Goal: Navigation & Orientation: Find specific page/section

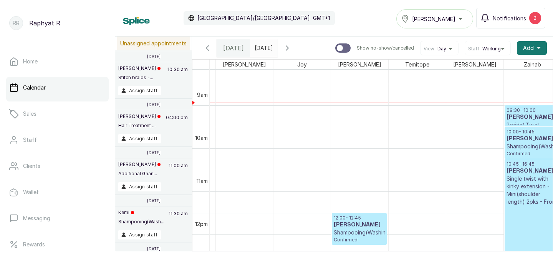
scroll to position [373, 54]
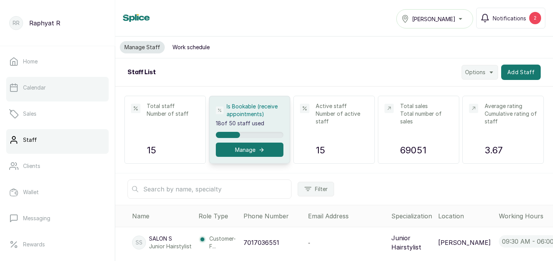
click at [79, 91] on link "Calendar" at bounding box center [57, 87] width 102 height 21
